Goal: Check status: Check status

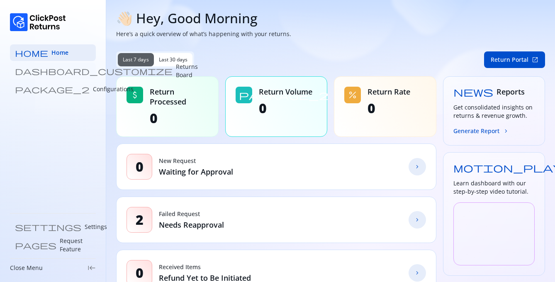
click at [176, 73] on p "Returns Board" at bounding box center [187, 71] width 22 height 17
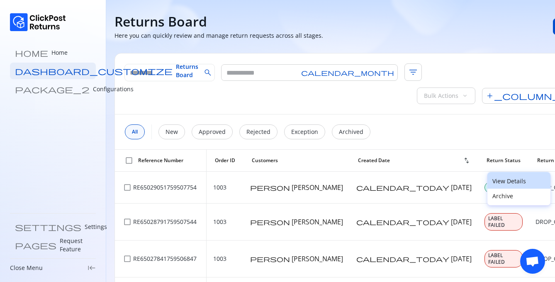
click at [502, 181] on p "View Details" at bounding box center [519, 181] width 53 height 8
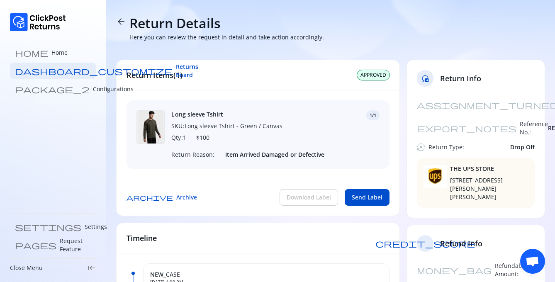
click at [486, 111] on div "assignment_turned_in Created At: [DATE] export_notes Reference No.: RE650290517…" at bounding box center [476, 157] width 138 height 121
copy span "RE65029051759507754"
